Goal: Transaction & Acquisition: Register for event/course

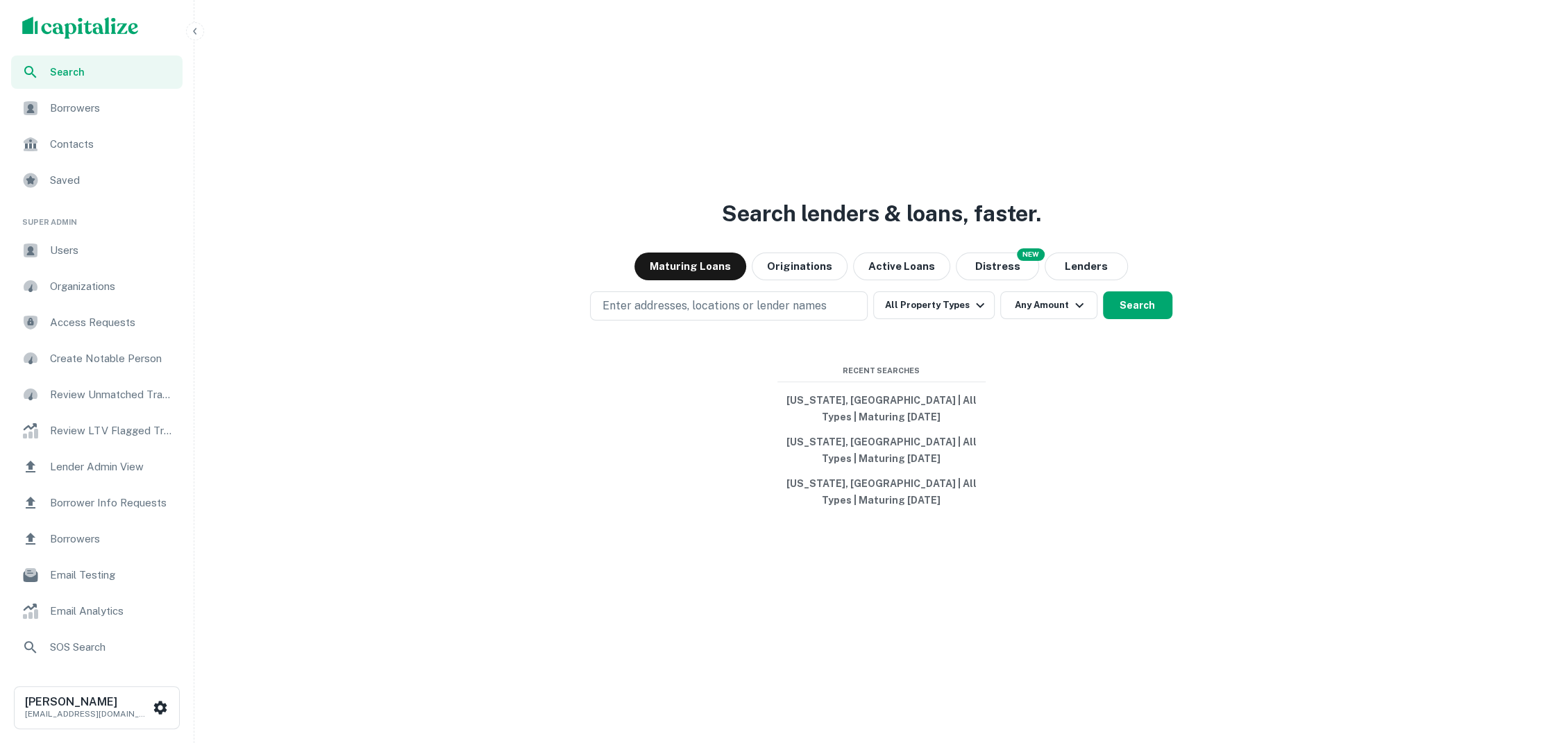
click at [193, 31] on icon "button" at bounding box center [195, 31] width 4 height 6
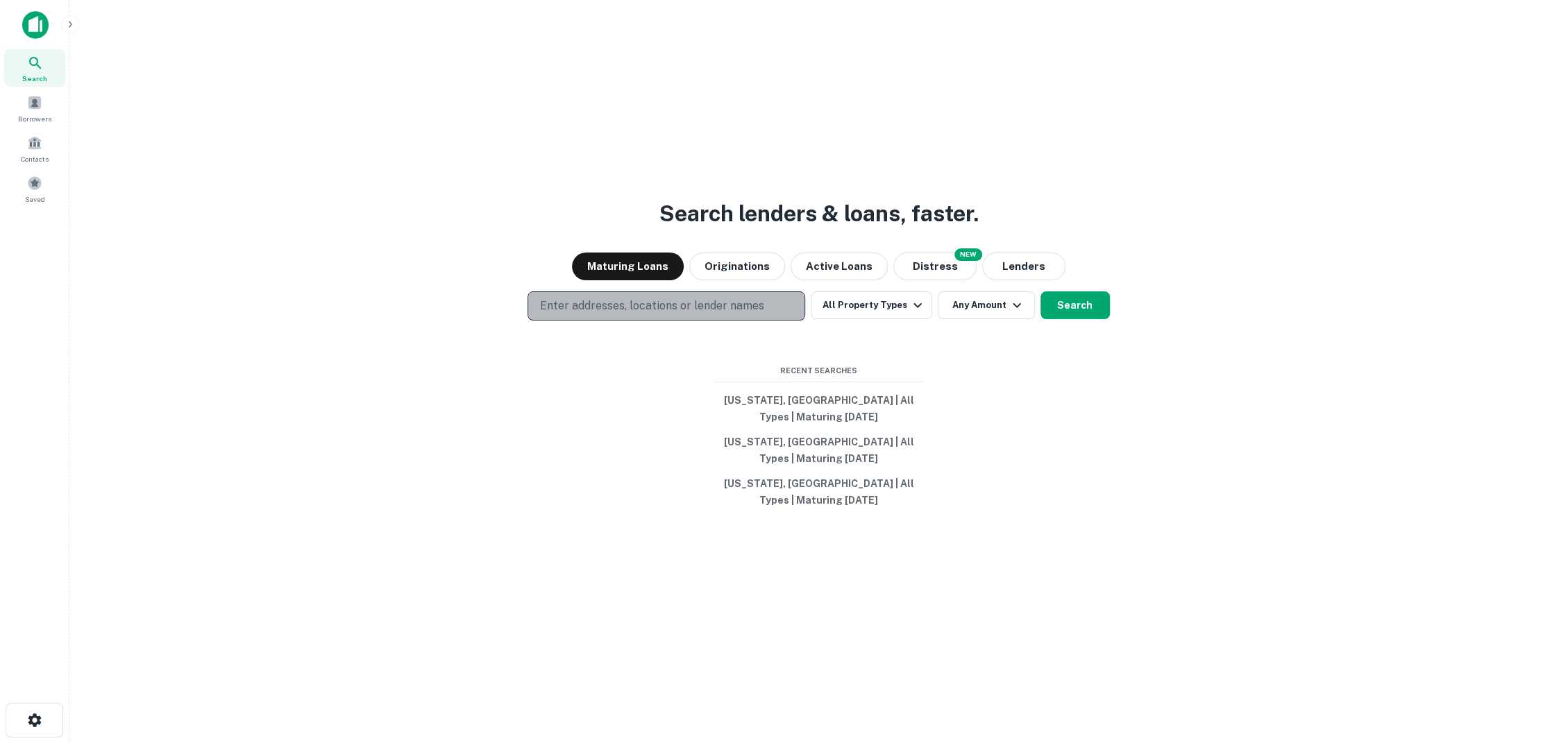
click at [758, 314] on p "Enter addresses, locations or lender names" at bounding box center [651, 305] width 225 height 17
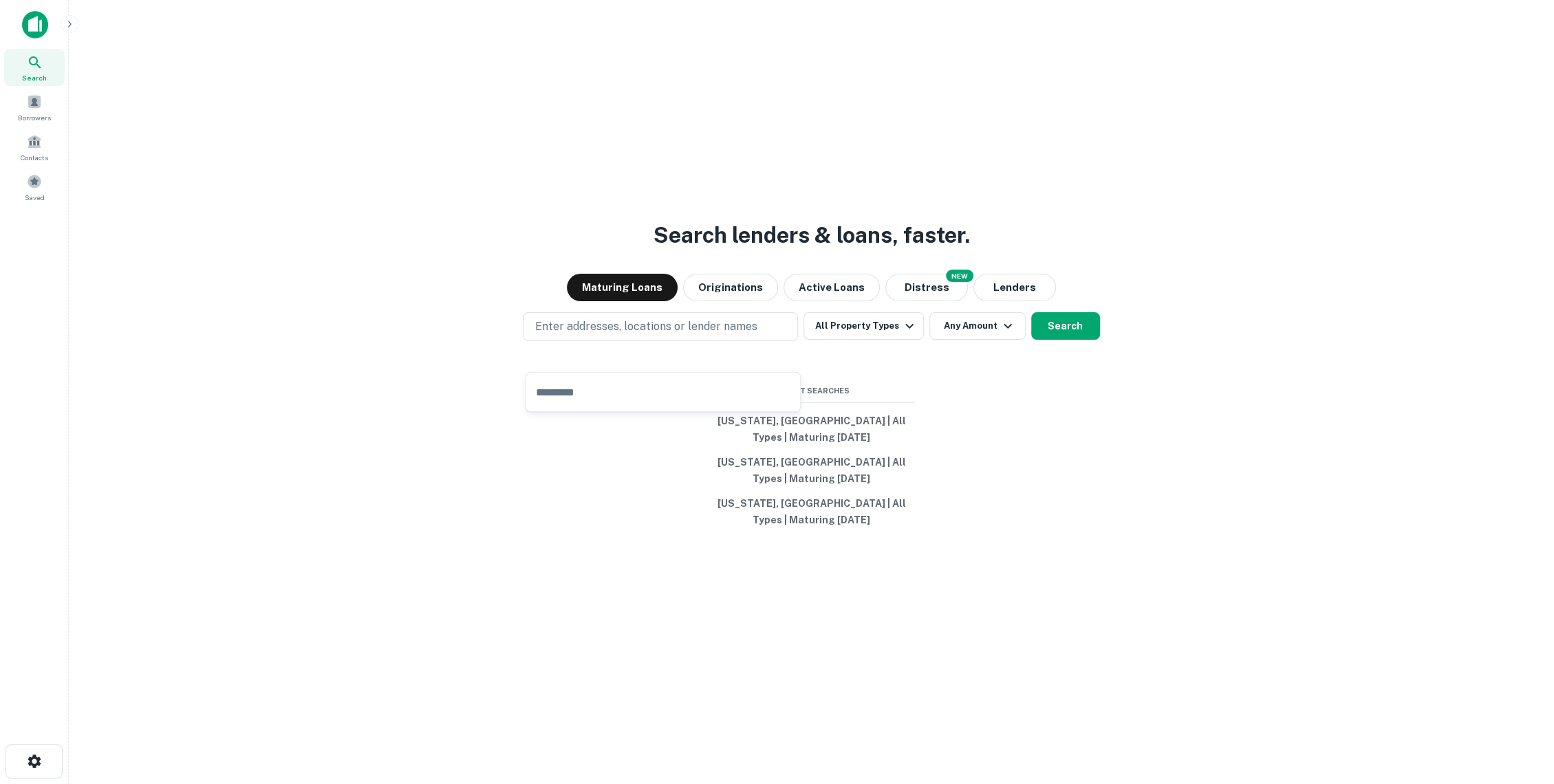
click at [1065, 141] on div "Search lenders & loans, faster. Maturing Loans Originations Active Loans NEW Di…" at bounding box center [812, 425] width 1463 height 784
click at [29, 758] on icon "button" at bounding box center [33, 761] width 13 height 13
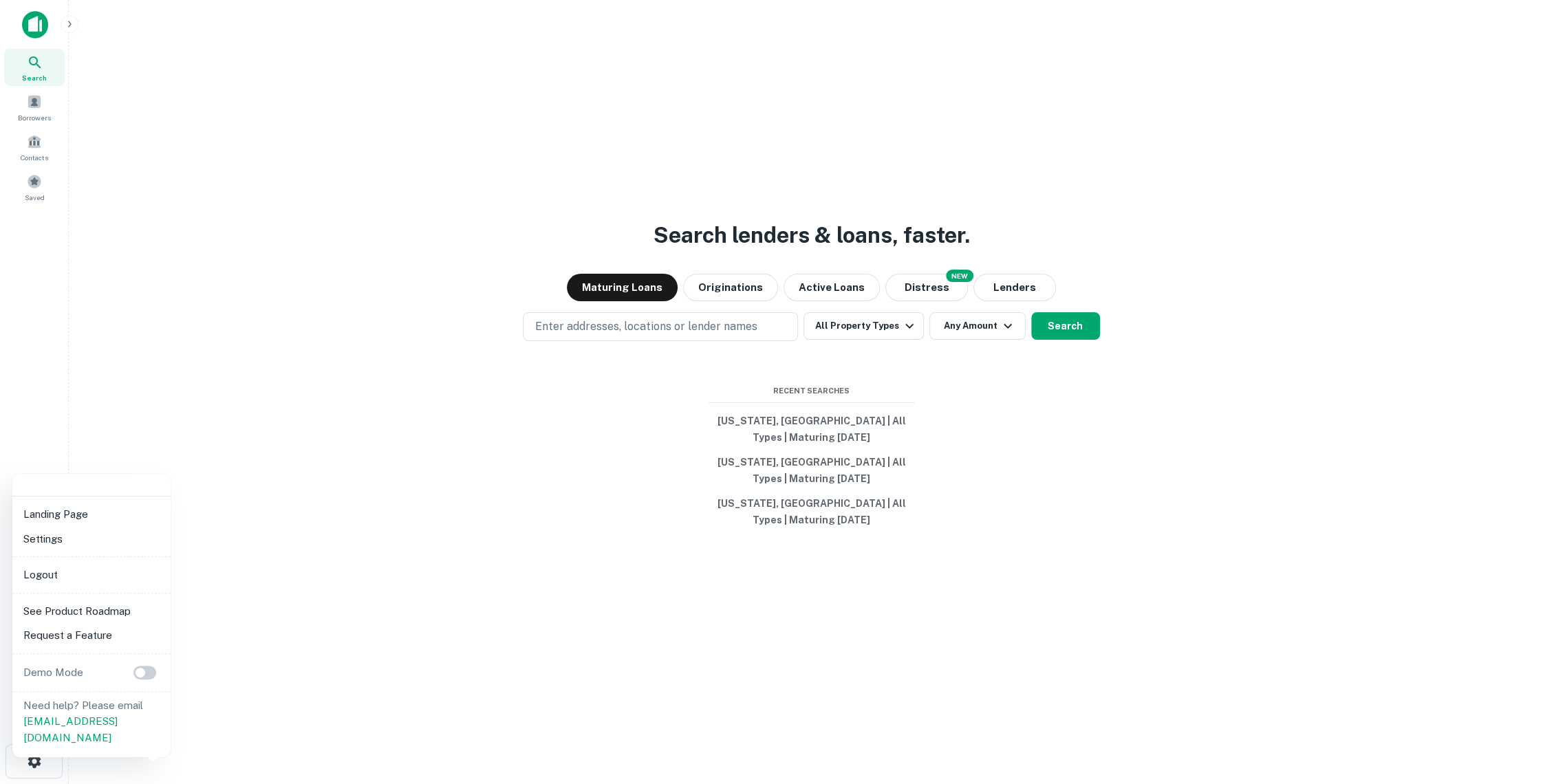
click at [595, 351] on div at bounding box center [777, 392] width 1554 height 784
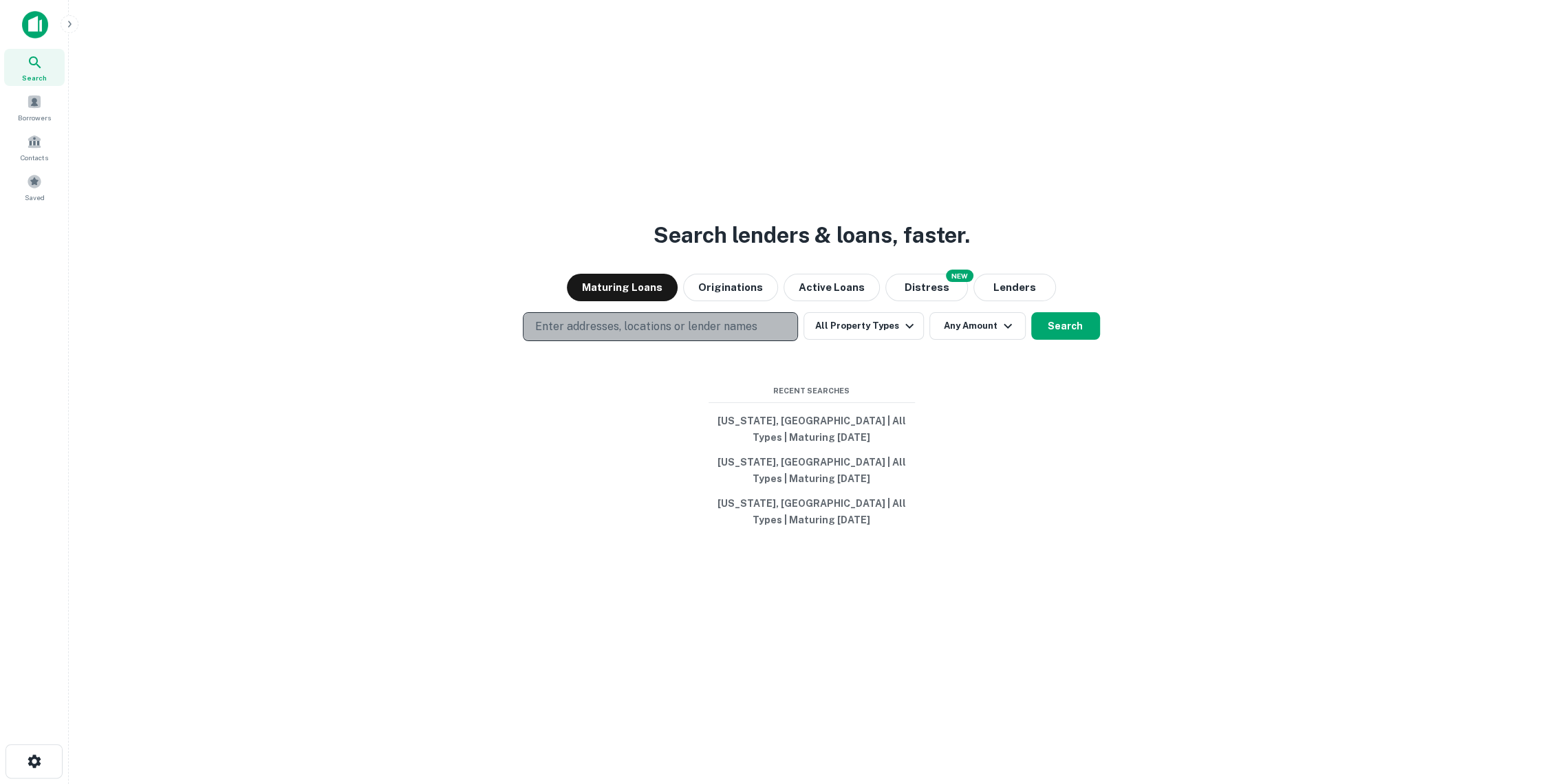
click at [586, 335] on p "Enter addresses, locations or lender names" at bounding box center [646, 326] width 223 height 17
click at [547, 460] on div "Search lenders & loans, faster. Maturing Loans Originations Active Loans NEW Di…" at bounding box center [812, 425] width 1463 height 784
click at [638, 341] on button "Enter addresses, locations or lender names" at bounding box center [660, 327] width 275 height 29
click at [573, 496] on div "Search lenders & loans, faster. Maturing Loans Originations Active Loans NEW Di…" at bounding box center [812, 425] width 1463 height 784
click at [604, 341] on button "Enter addresses, locations or lender names" at bounding box center [660, 327] width 275 height 29
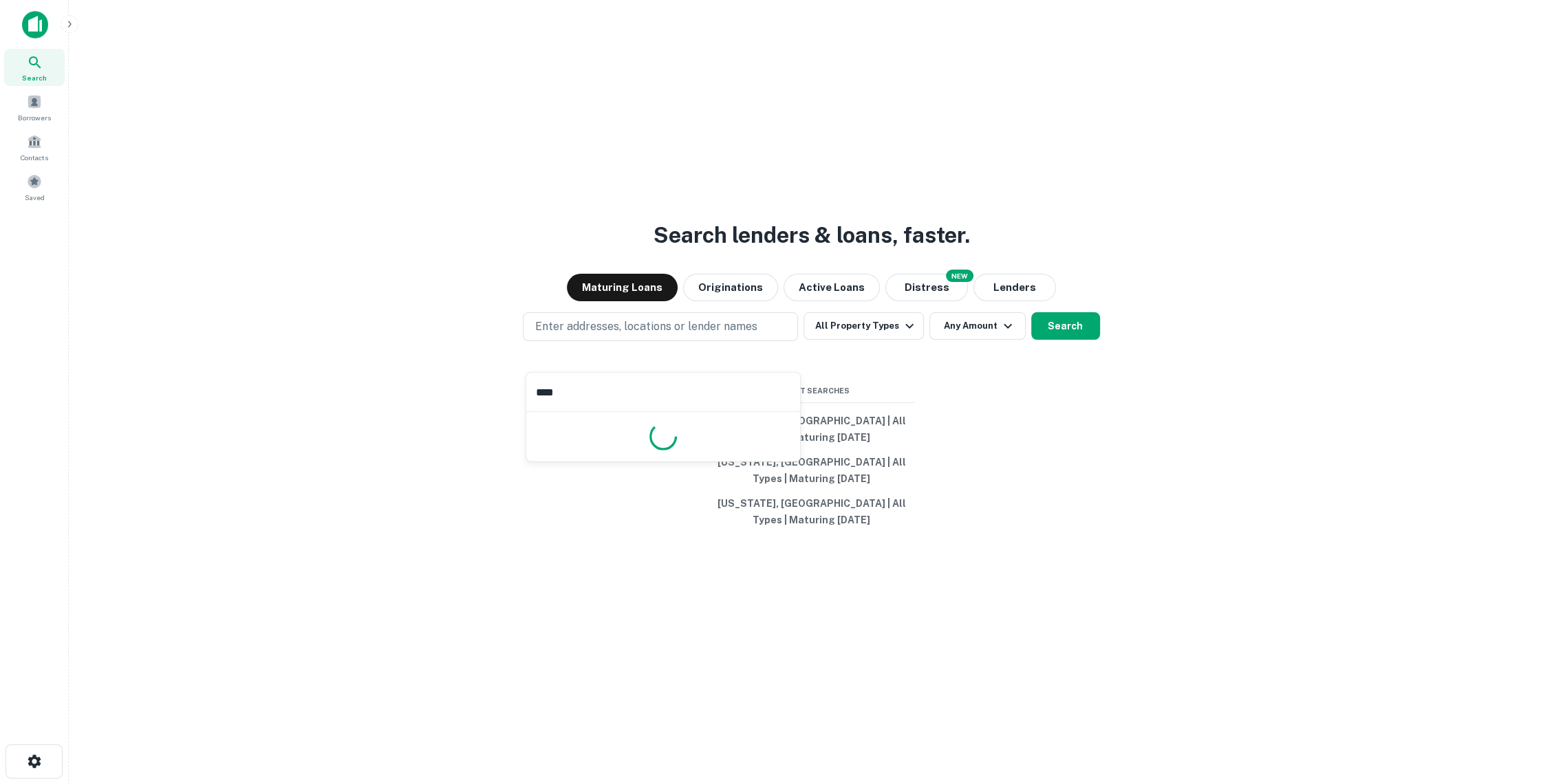
type input "*****"
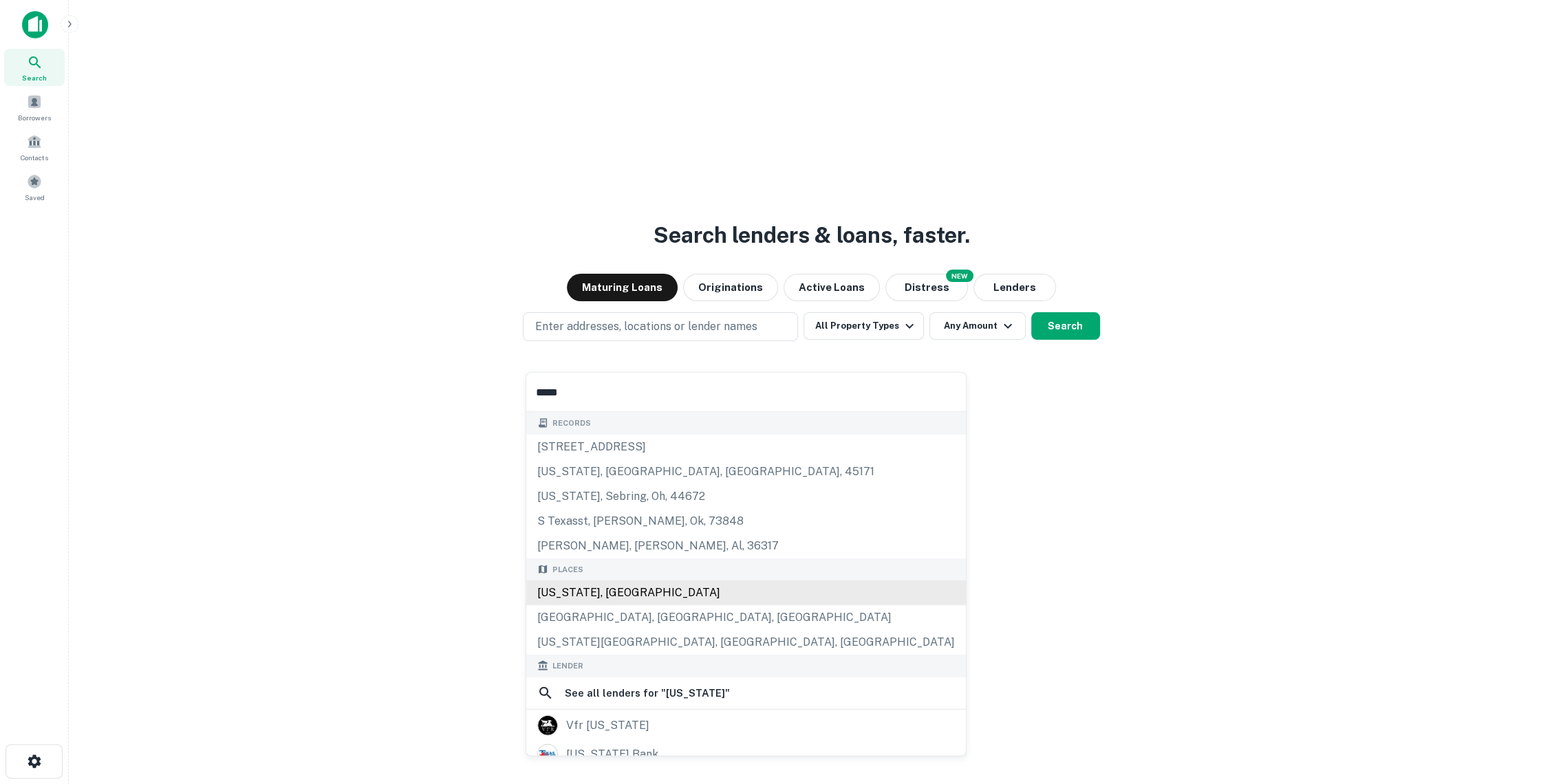
click at [633, 585] on div "[US_STATE], [GEOGRAPHIC_DATA]" at bounding box center [746, 593] width 440 height 24
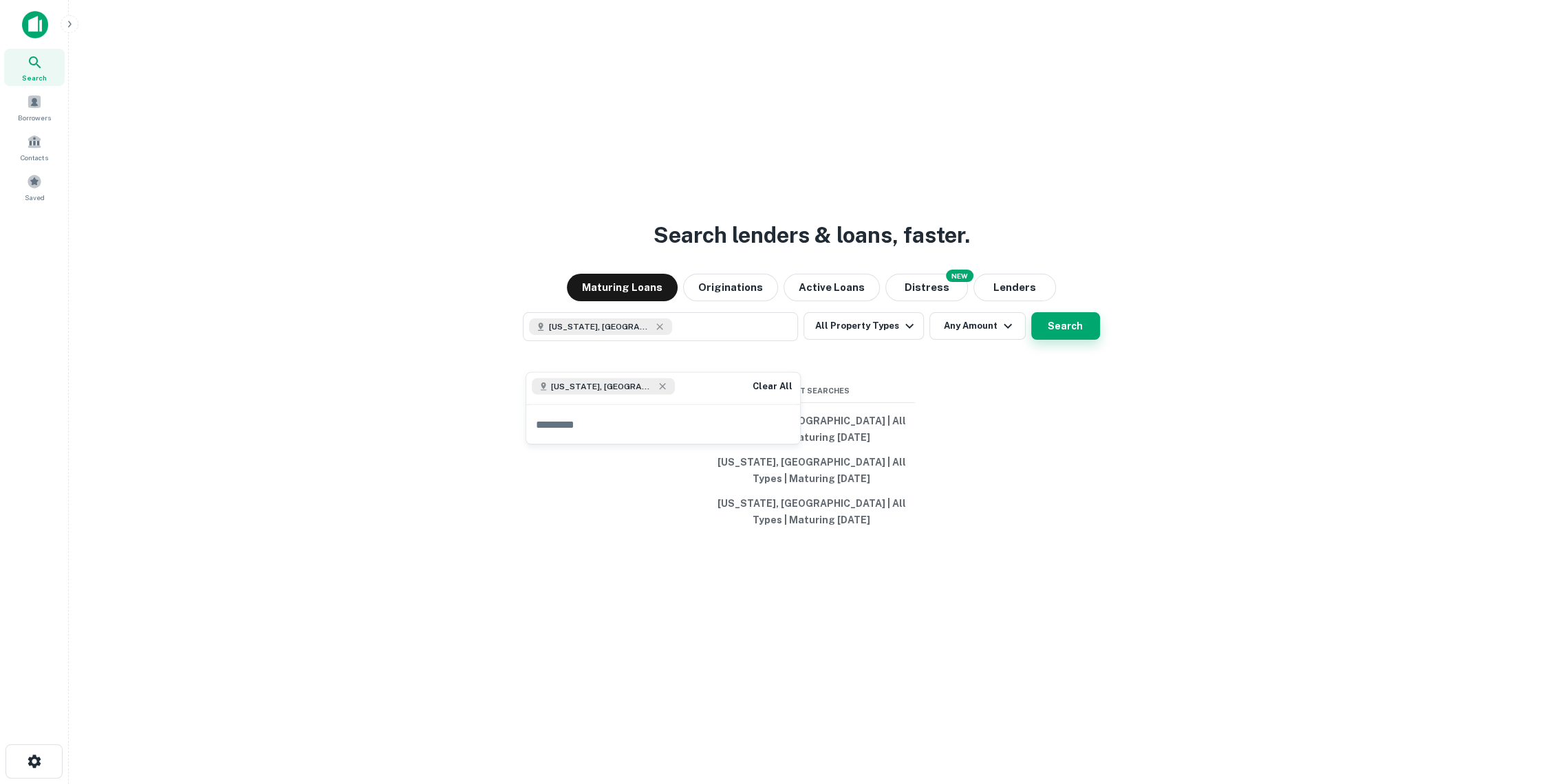
click at [1064, 340] on button "Search" at bounding box center [1066, 326] width 68 height 27
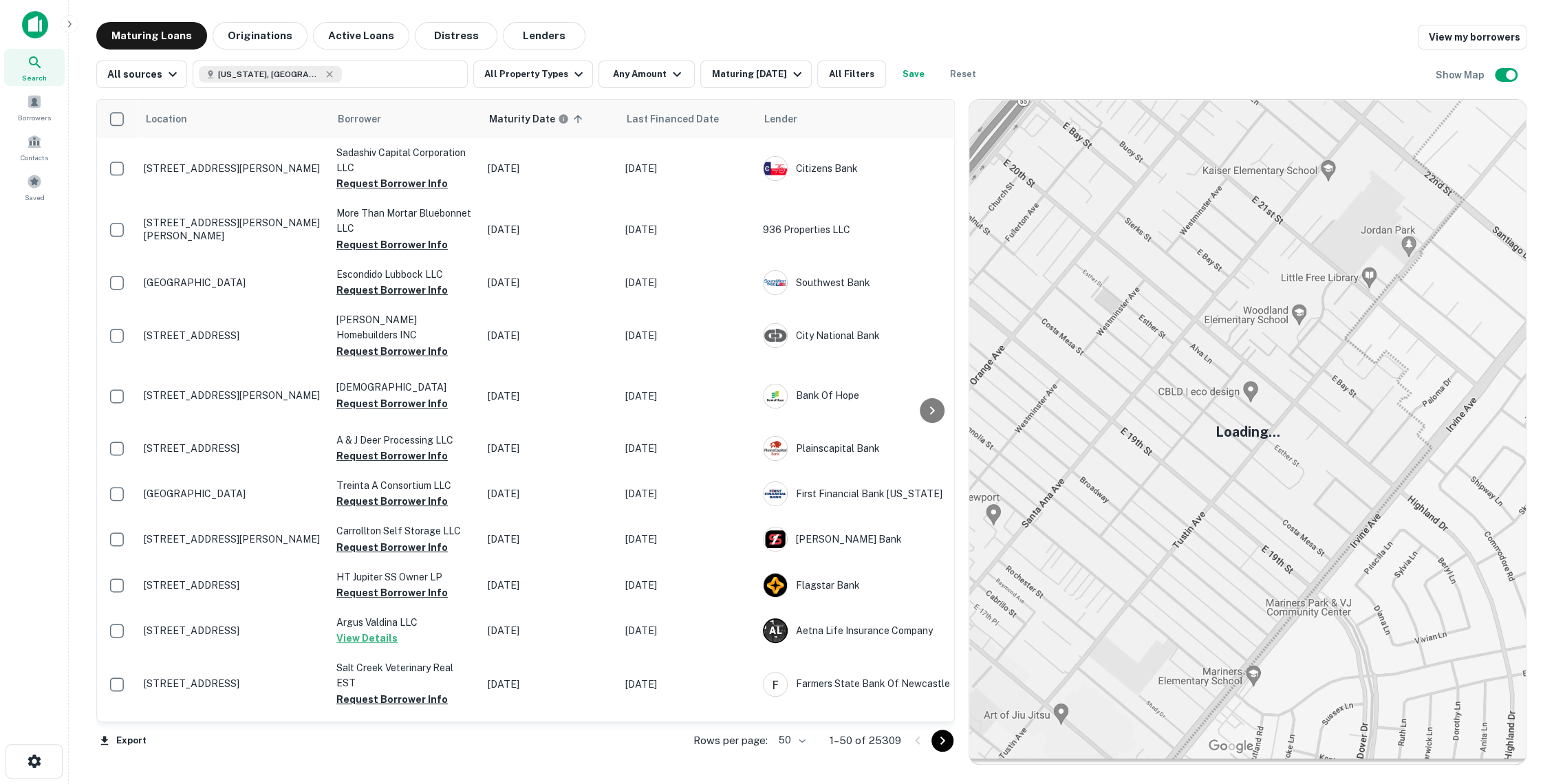
scroll to position [66, 0]
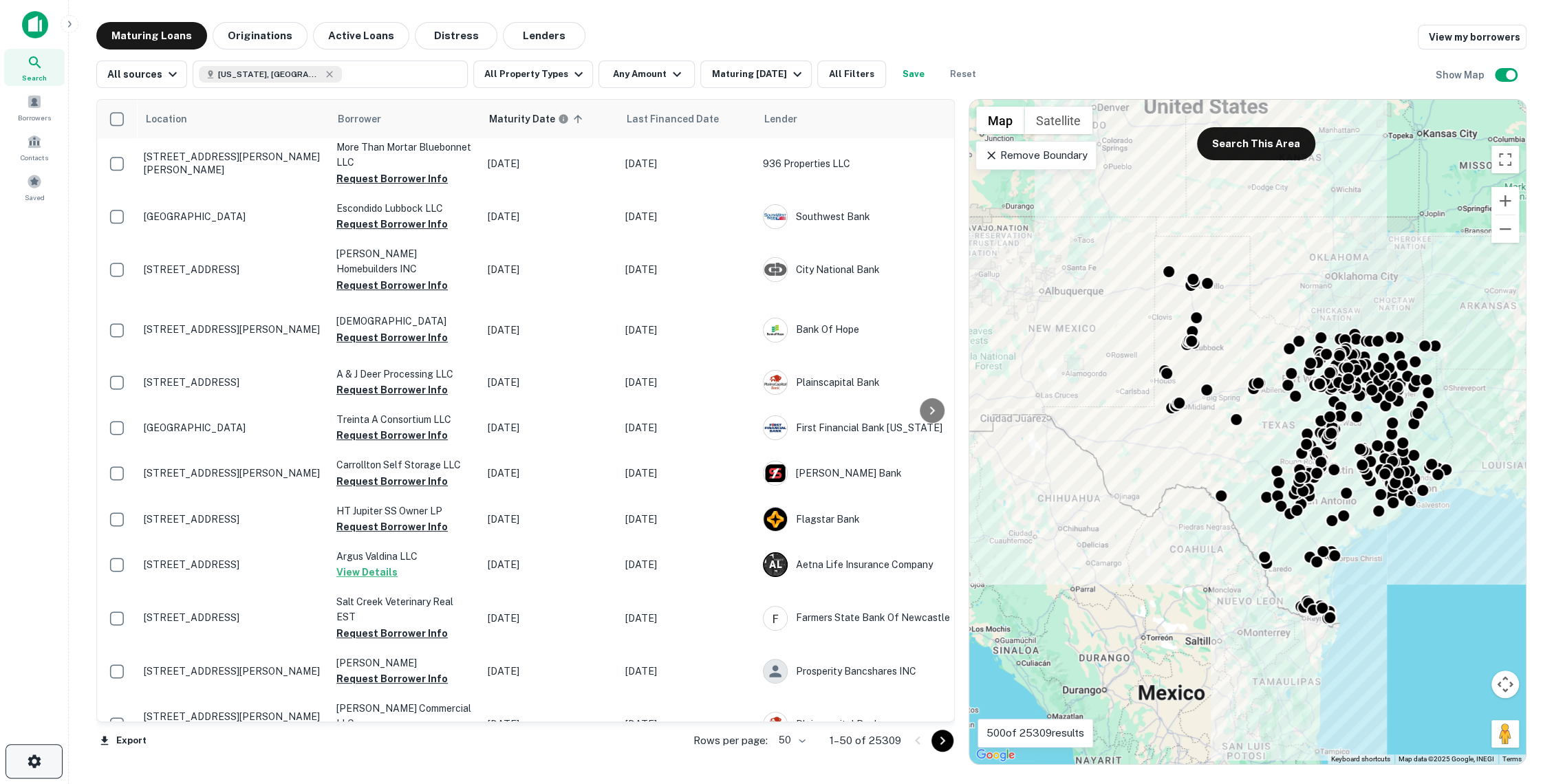
click at [51, 744] on button "button" at bounding box center [34, 761] width 57 height 34
click at [43, 751] on button "button" at bounding box center [34, 761] width 57 height 34
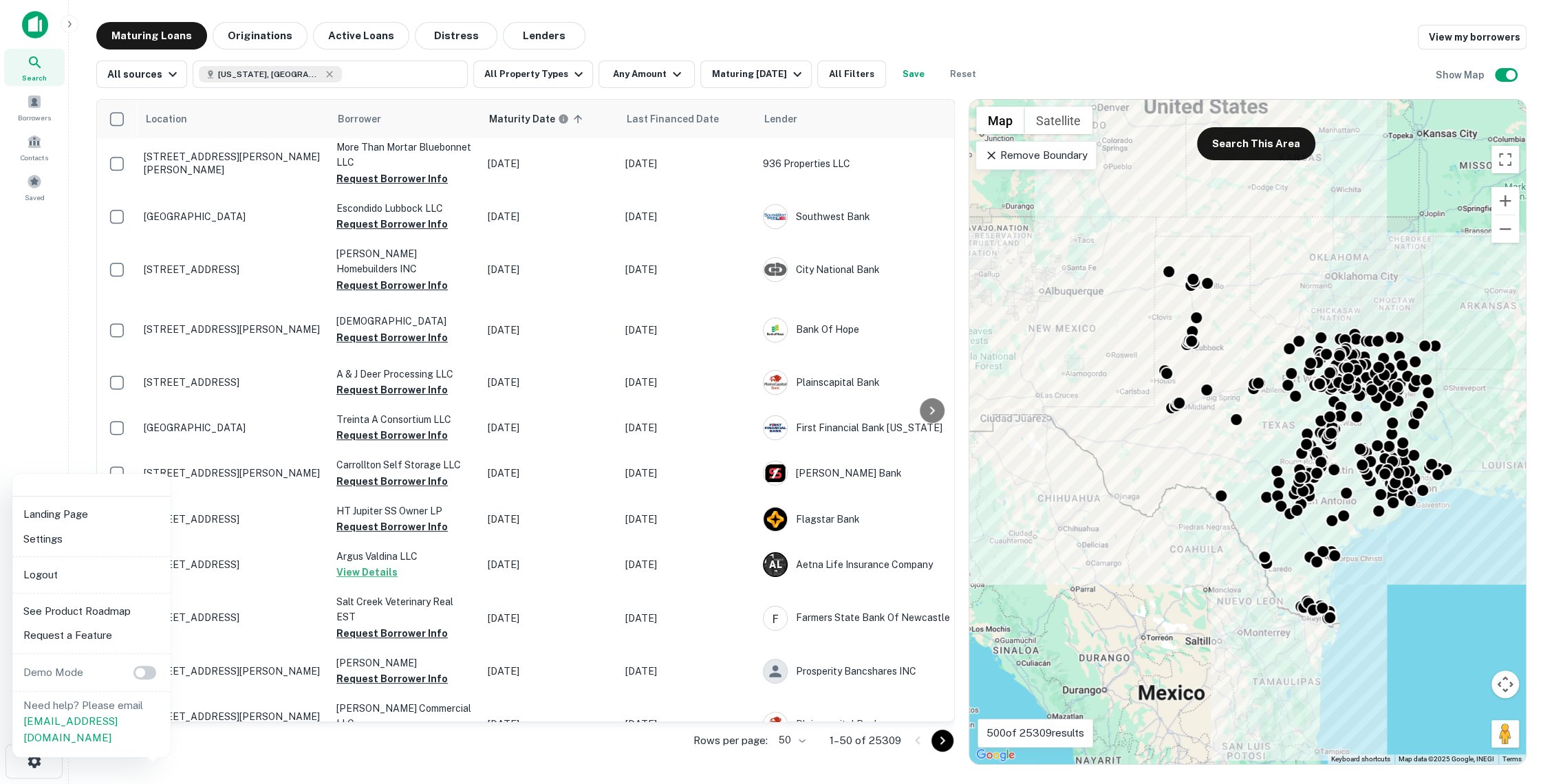
click at [74, 581] on li "Logout" at bounding box center [91, 574] width 147 height 24
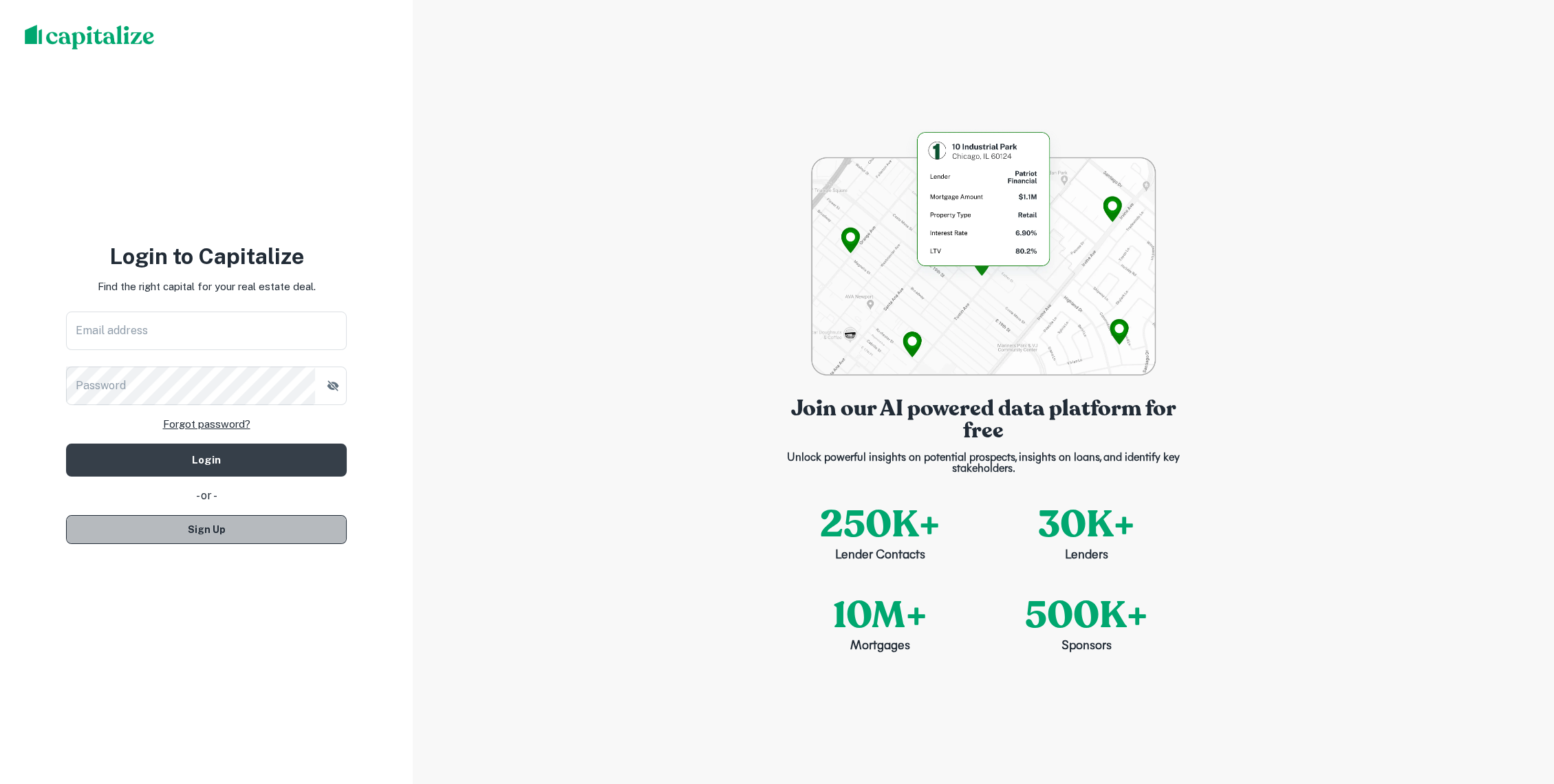
click at [210, 516] on button "Sign Up" at bounding box center [206, 530] width 280 height 29
select select "**"
